Goal: Task Accomplishment & Management: Use online tool/utility

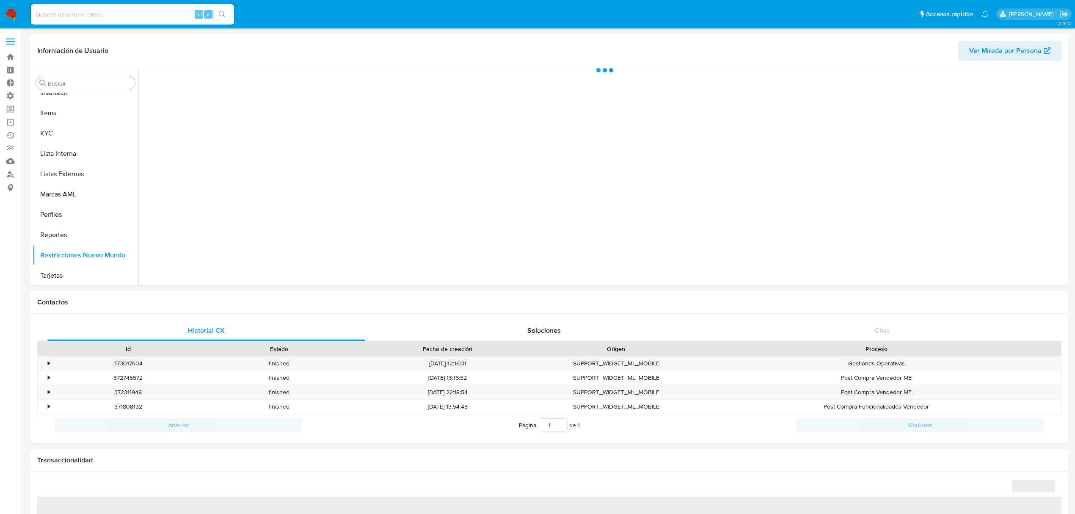
scroll to position [377, 0]
select select "10"
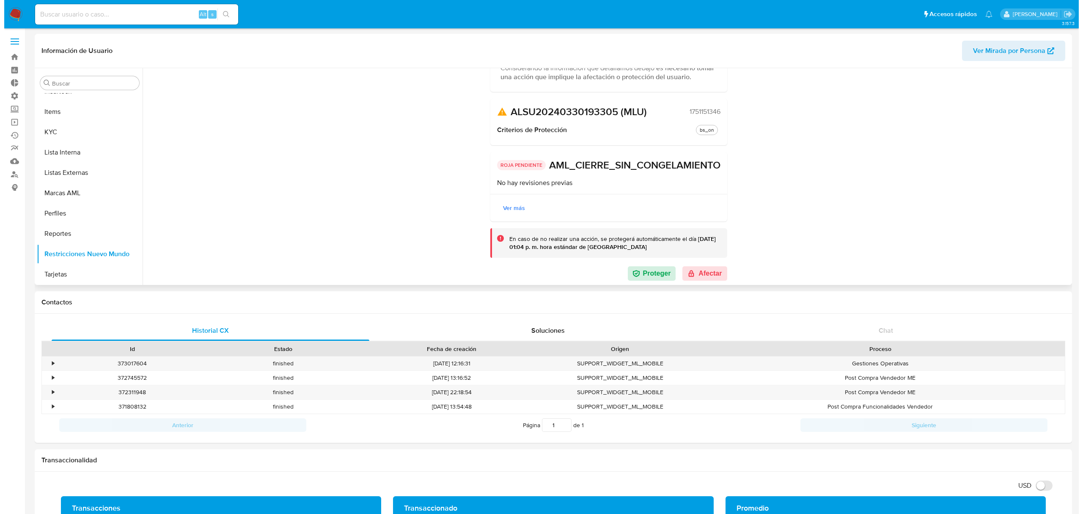
scroll to position [56, 0]
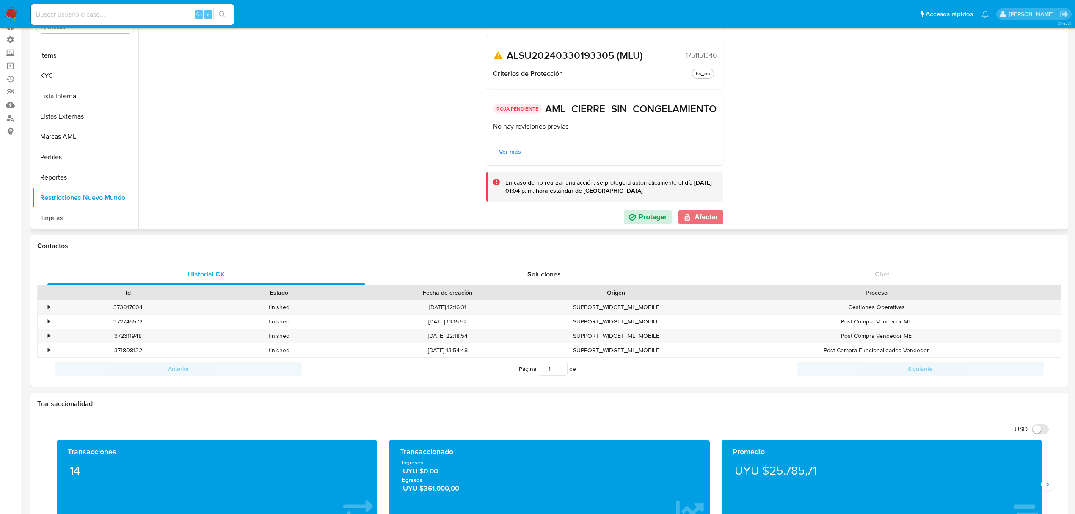
click at [713, 222] on button "Afectar" at bounding box center [700, 217] width 44 height 14
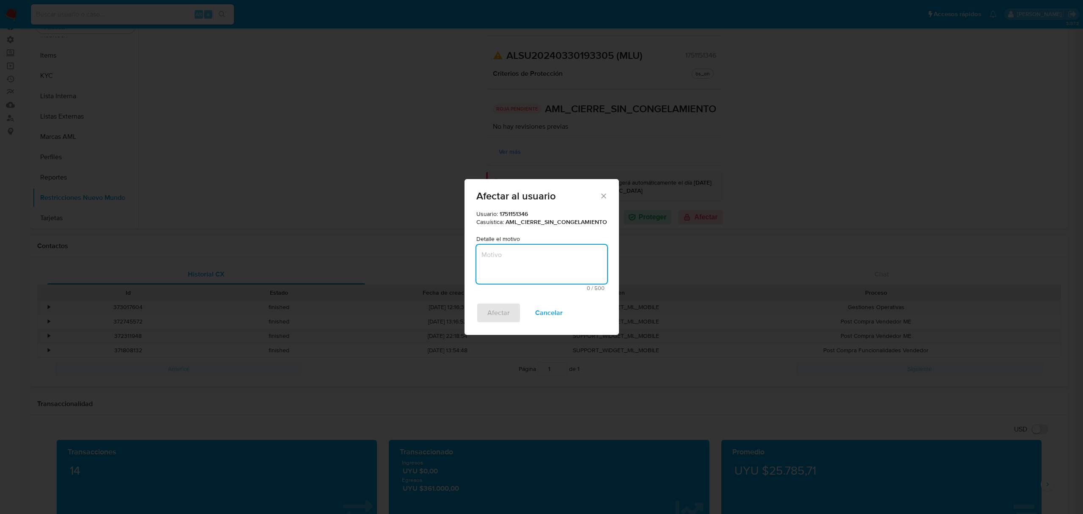
click at [542, 255] on textarea "Motivo" at bounding box center [541, 264] width 131 height 39
type textarea "Cliente"
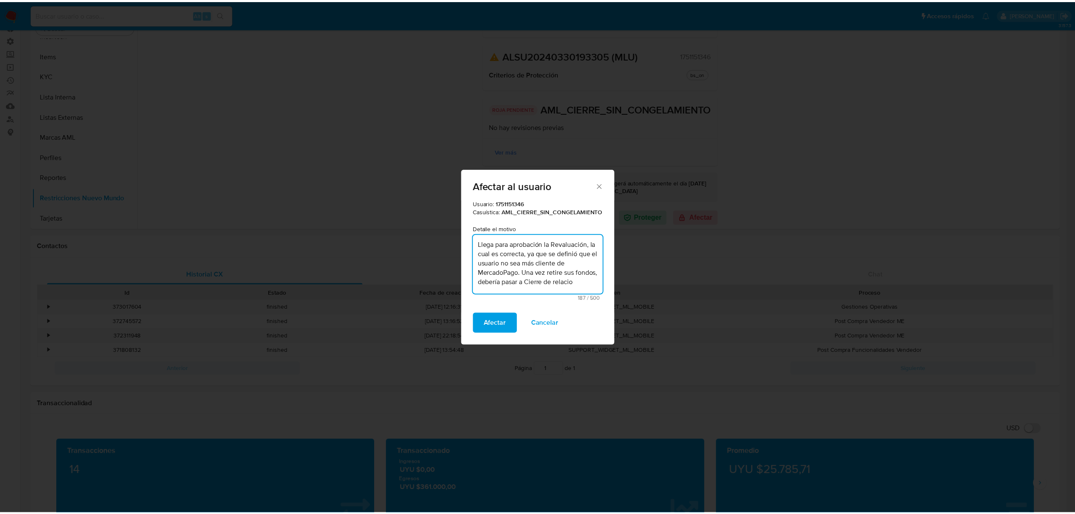
scroll to position [2, 0]
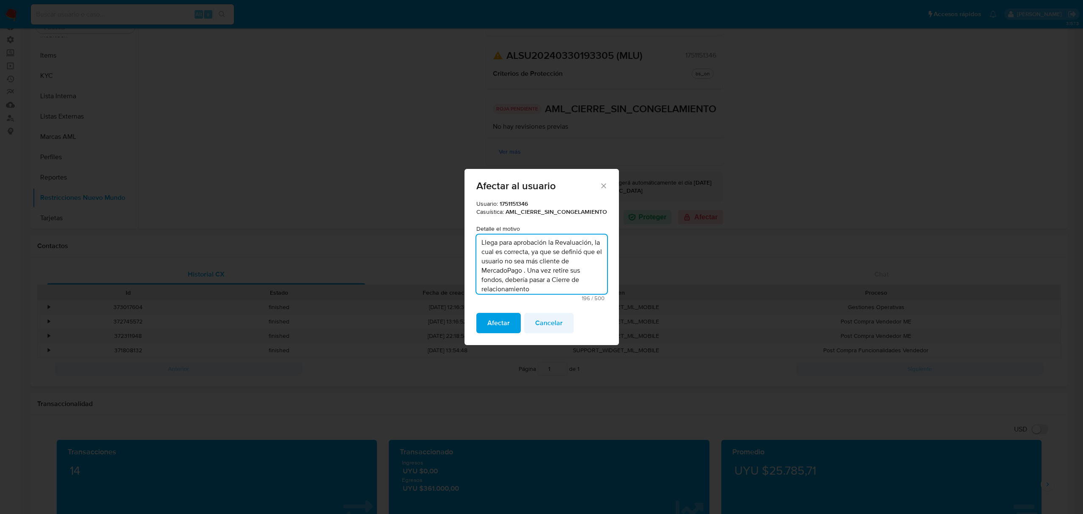
type textarea "Llega para aprobación la Revaluación, la cual es correcta, ya que se definió qu…"
click at [531, 325] on button "Cancelar" at bounding box center [549, 323] width 50 height 20
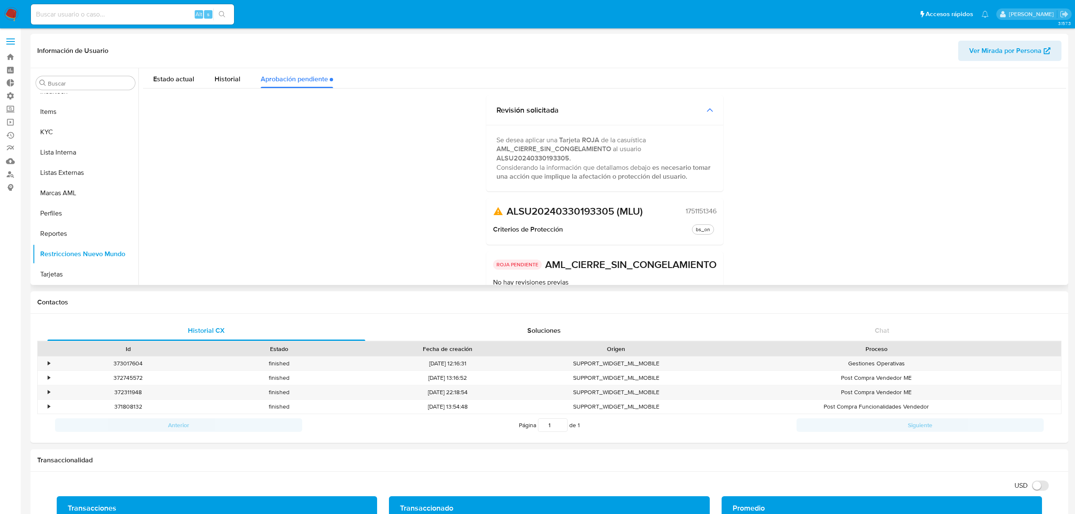
scroll to position [0, 0]
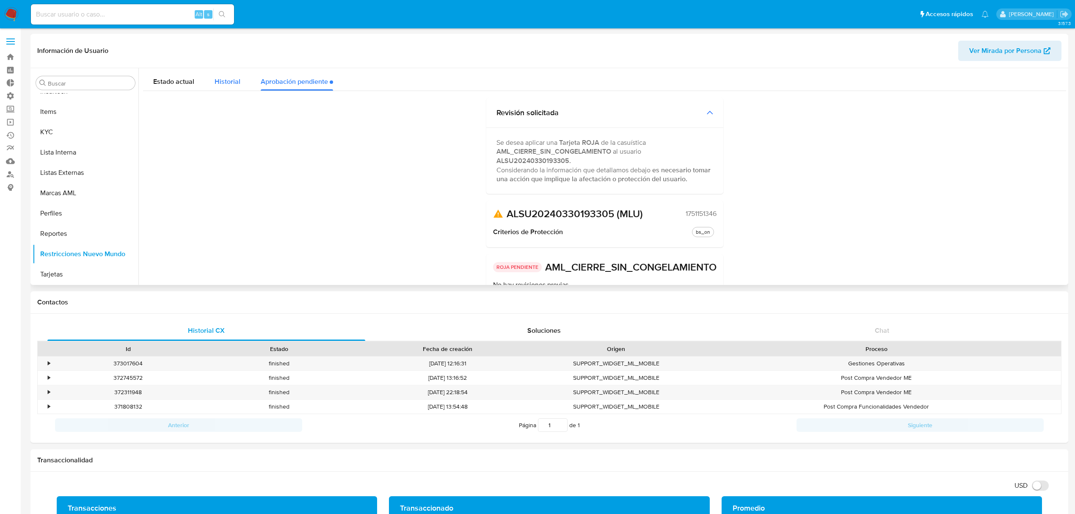
click at [218, 82] on span "Historial" at bounding box center [228, 82] width 26 height 10
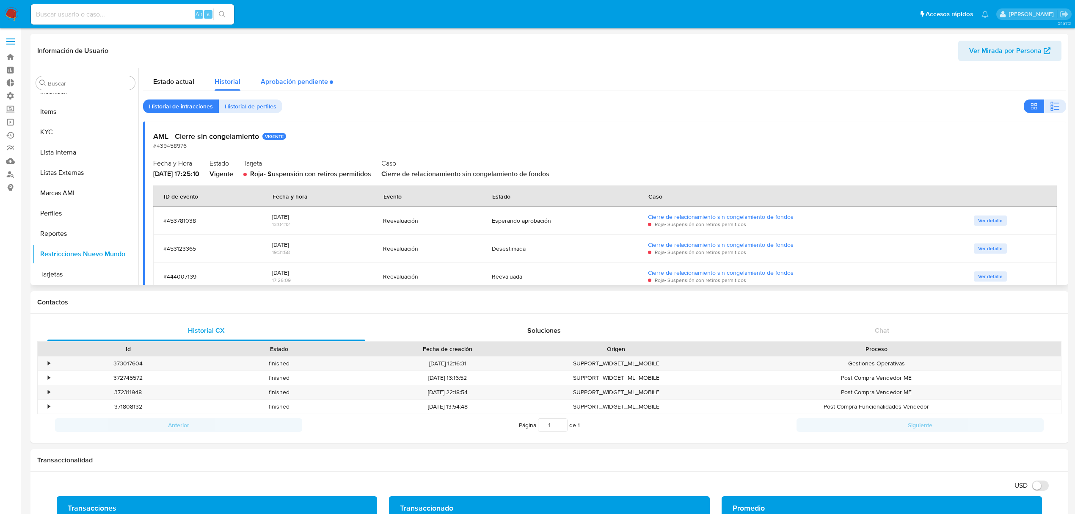
click at [283, 85] on div "Aprobación pendiente" at bounding box center [297, 79] width 72 height 22
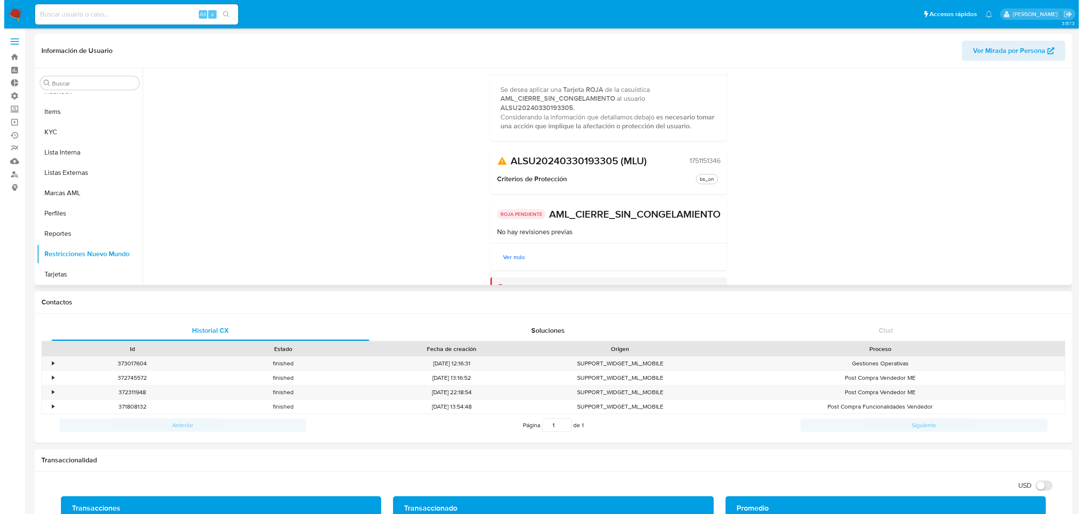
scroll to position [116, 0]
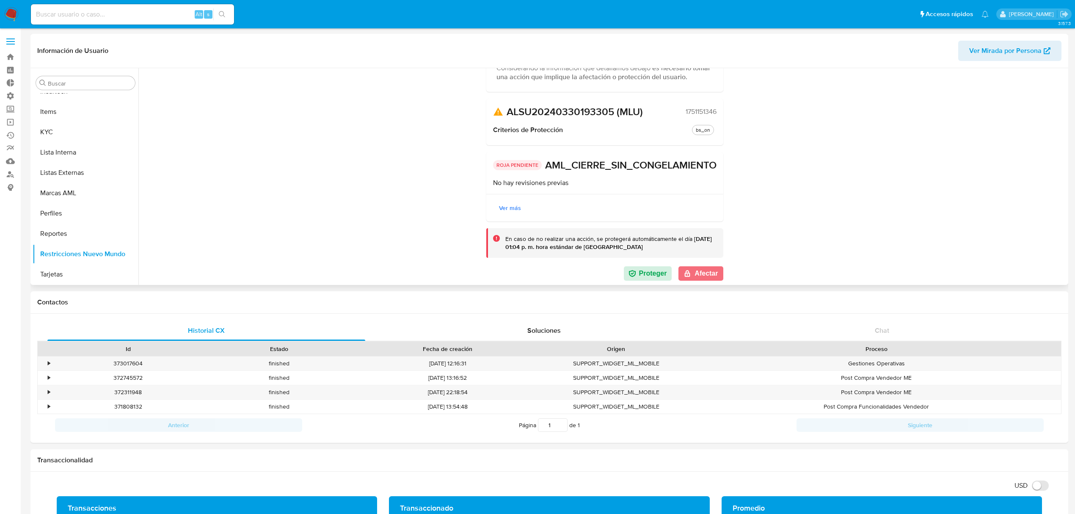
click at [702, 272] on button "Afectar" at bounding box center [700, 273] width 44 height 14
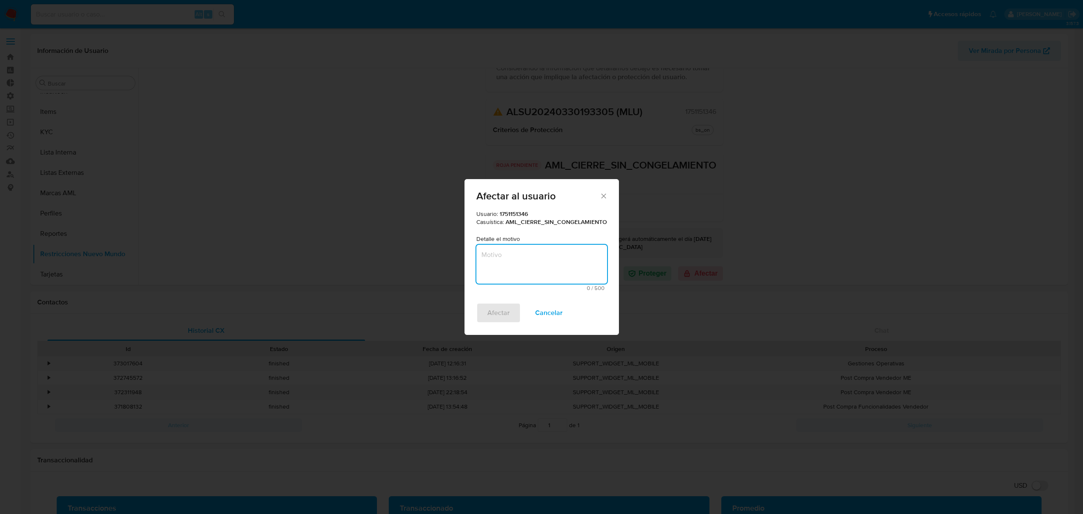
click at [536, 270] on textarea "Motivo" at bounding box center [541, 264] width 131 height 39
paste textarea "Llega para aprobación la Revaluación, la cual es correcta, ya que se definió qu…"
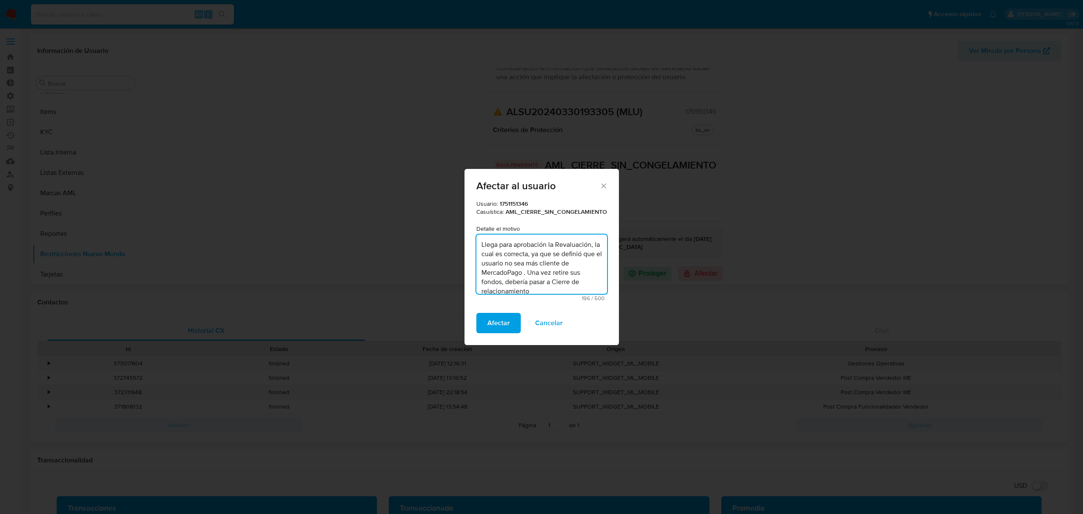
scroll to position [2, 0]
click at [567, 271] on textarea "Llega para aprobación la Revaluación, la cual es correcta, ya que se definió qu…" at bounding box center [541, 263] width 131 height 59
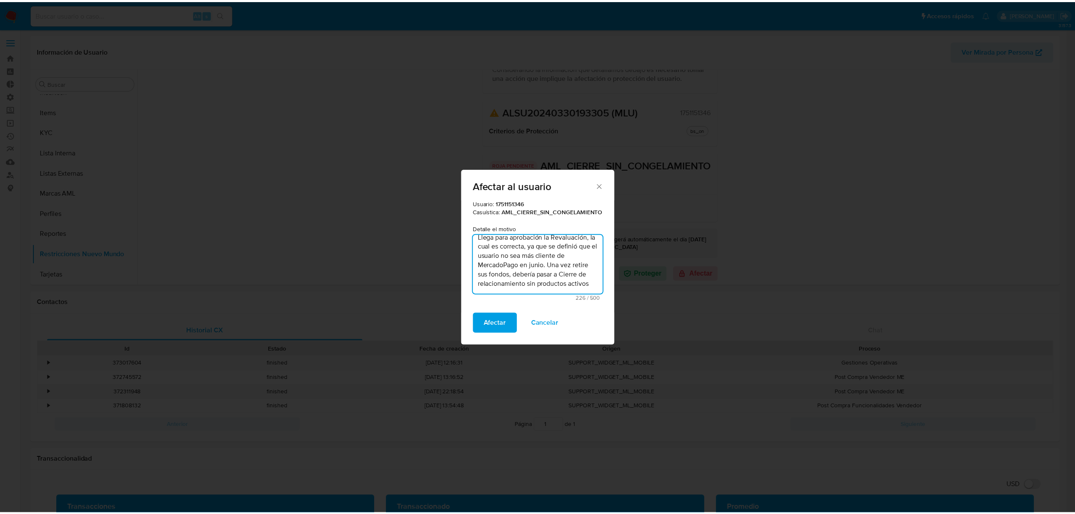
scroll to position [21, 0]
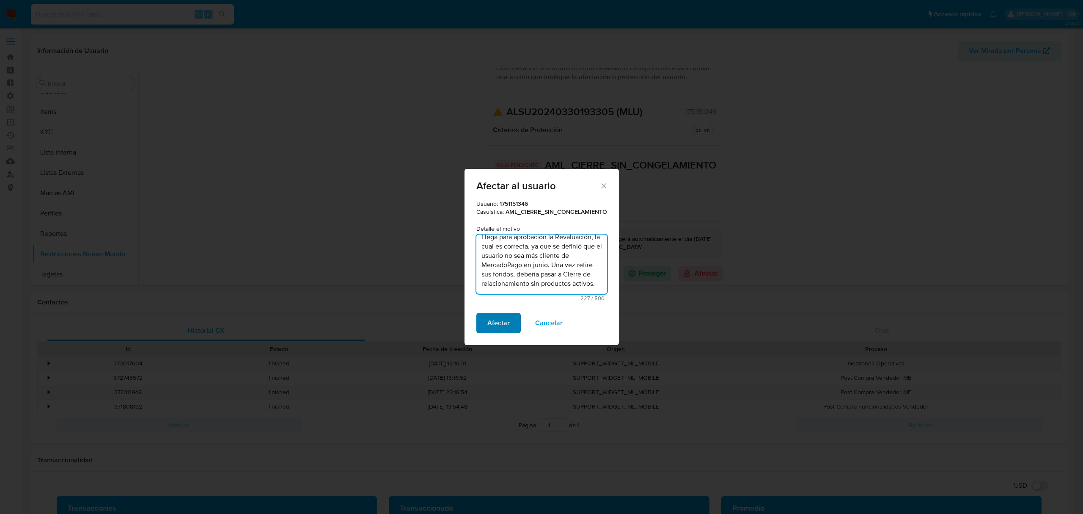
type textarea "Llega para aprobación la Revaluación, la cual es correcta, ya que se definió qu…"
click at [491, 328] on span "Afectar" at bounding box center [498, 323] width 22 height 19
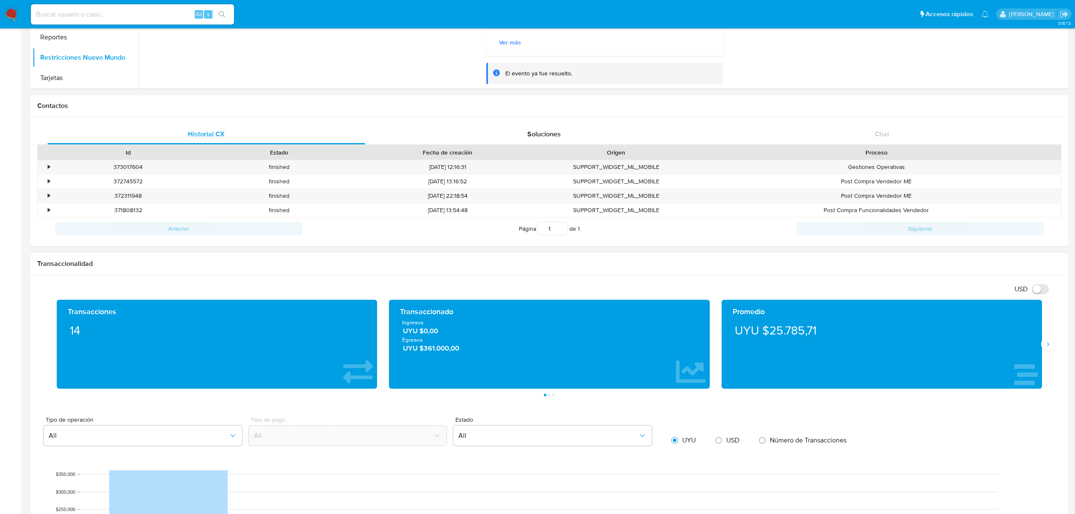
scroll to position [395, 0]
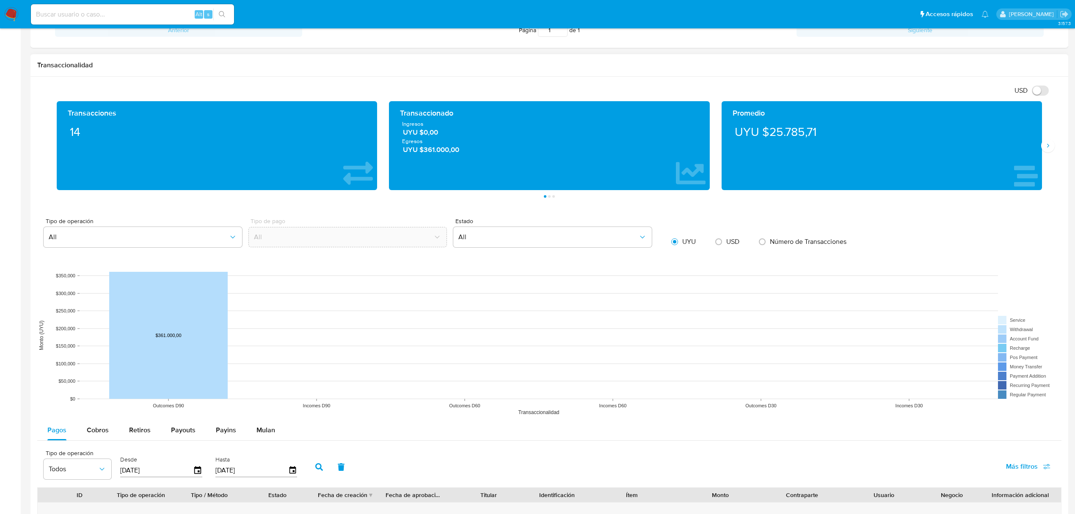
click at [1043, 154] on div "Promedio UYU $25.785,71" at bounding box center [882, 145] width 332 height 89
click at [1048, 154] on div "Transacciones 14 Transaccionado Ingresos UYU $0,00 Egresos UYU $361.000,00 Prom…" at bounding box center [549, 149] width 1024 height 96
click at [1047, 149] on icon "Siguiente" at bounding box center [1047, 145] width 7 height 7
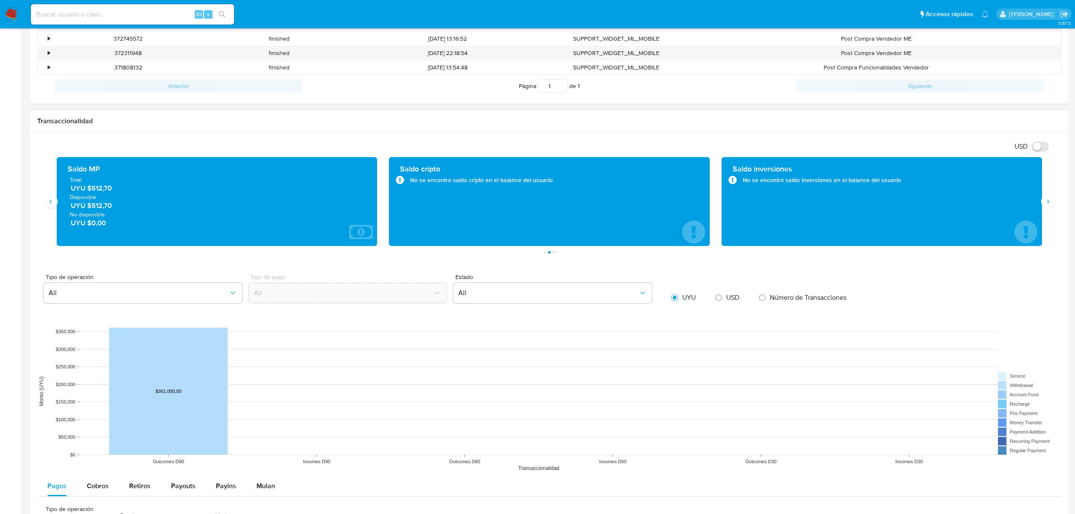
scroll to position [113, 0]
